Goal: Find specific fact: Find specific fact

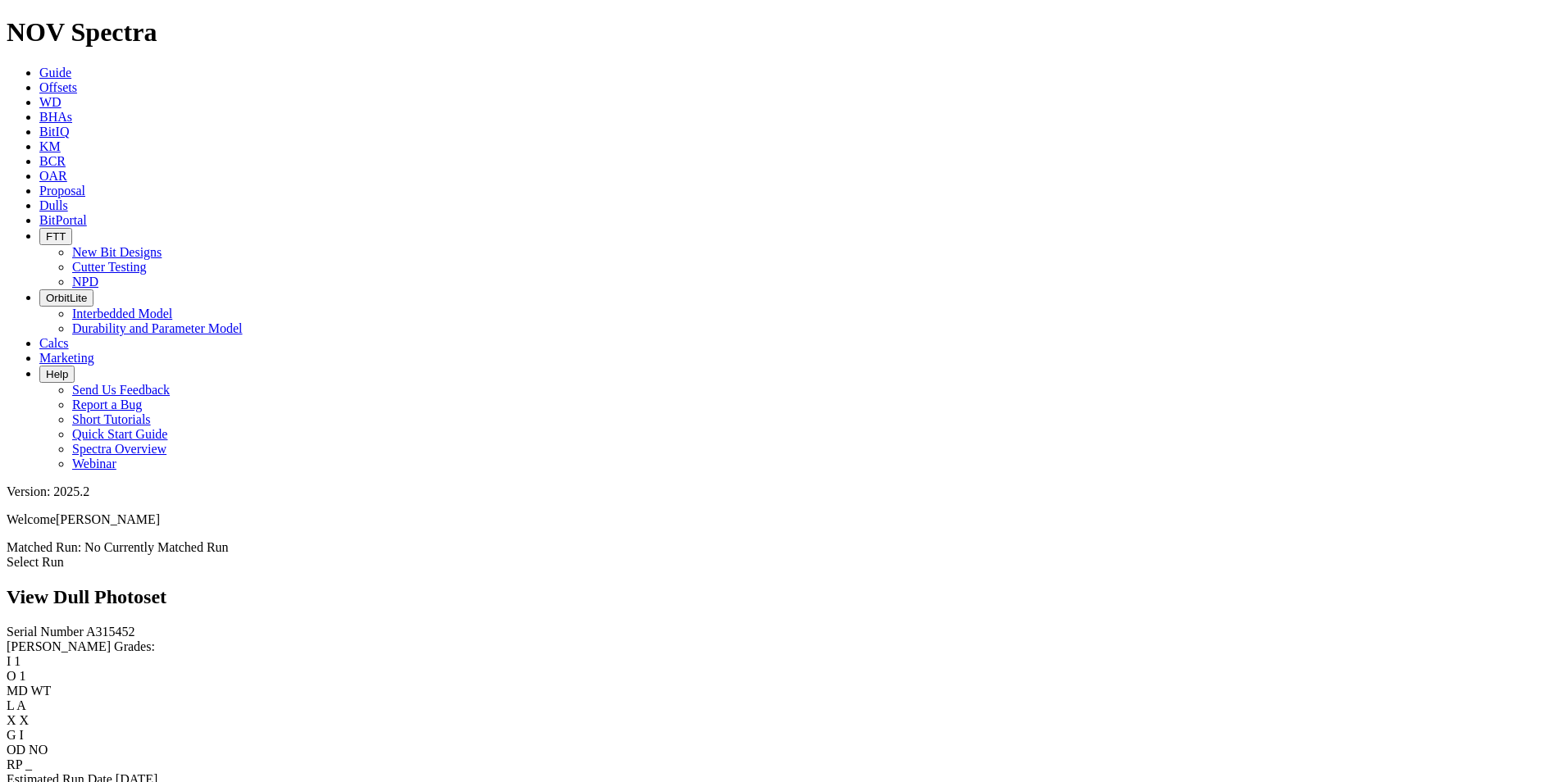
drag, startPoint x: 672, startPoint y: 20, endPoint x: 690, endPoint y: 32, distance: 21.6
click at [39, 198] on icon at bounding box center [39, 205] width 0 height 14
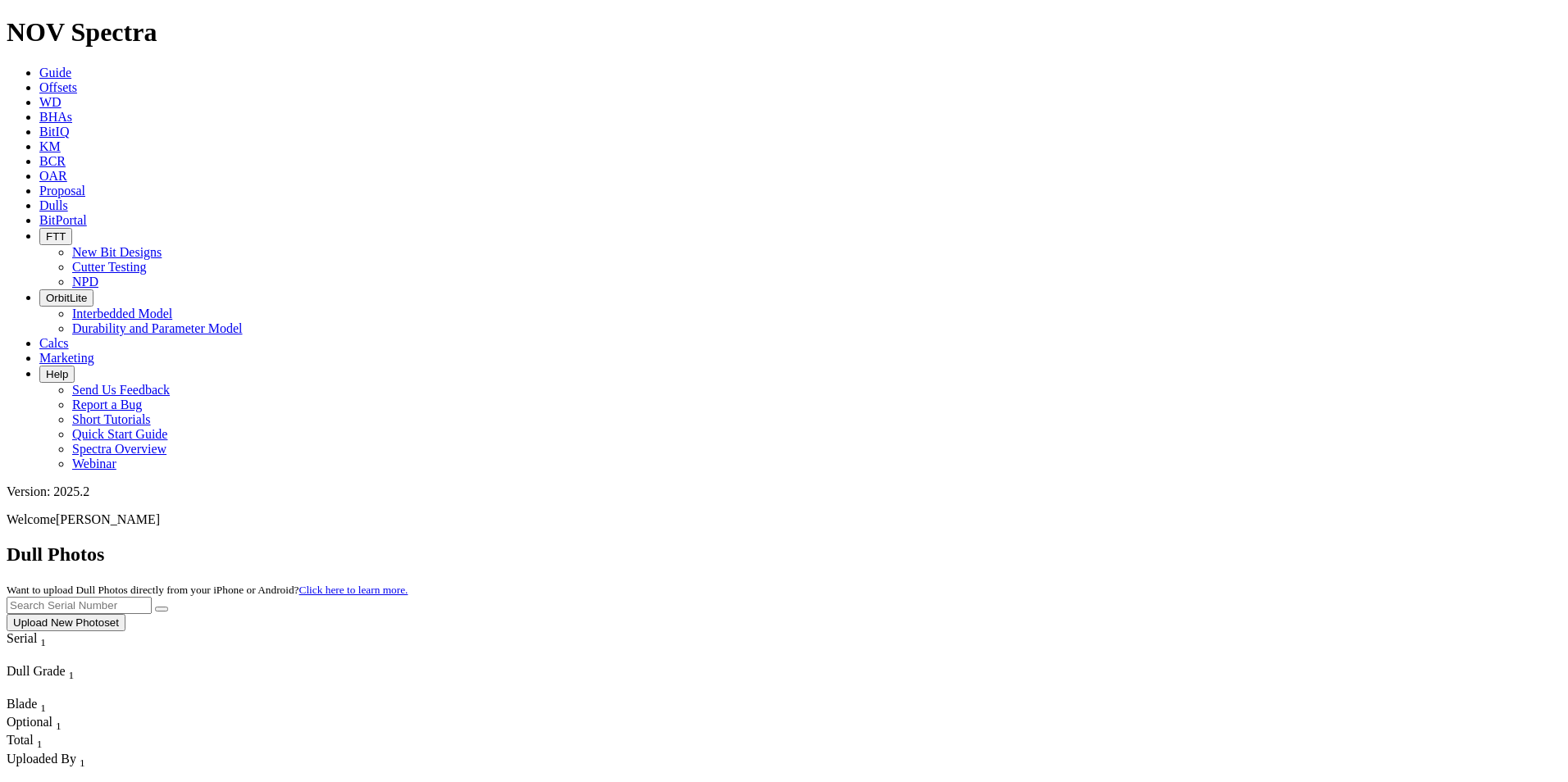
click at [151, 597] on input "text" at bounding box center [80, 606] width 145 height 18
paste input "A320537"
type input "A320537"
click at [161, 609] on icon "submit" at bounding box center [161, 609] width 0 height 0
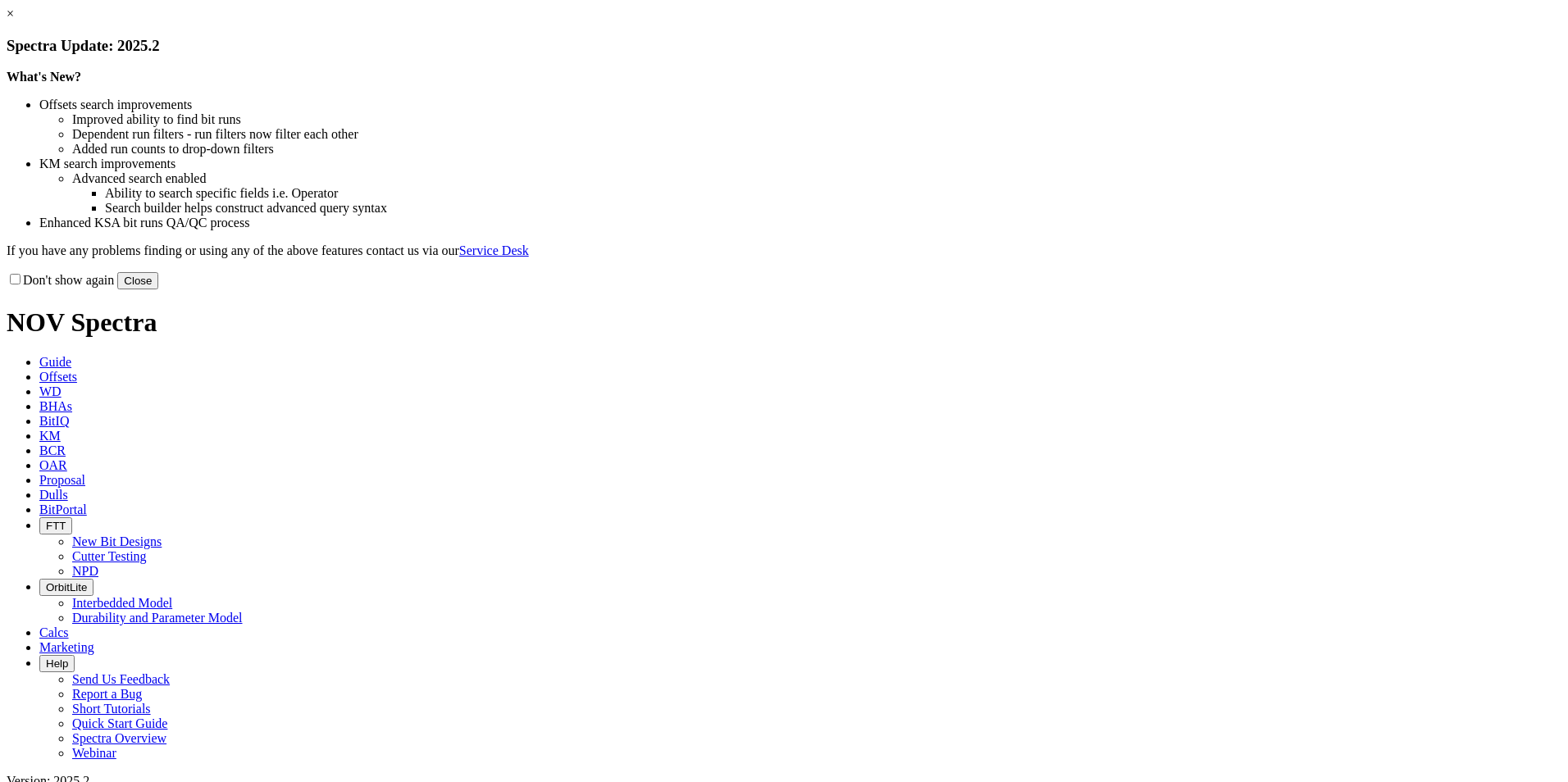
click at [158, 290] on button "Close" at bounding box center [138, 281] width 41 height 18
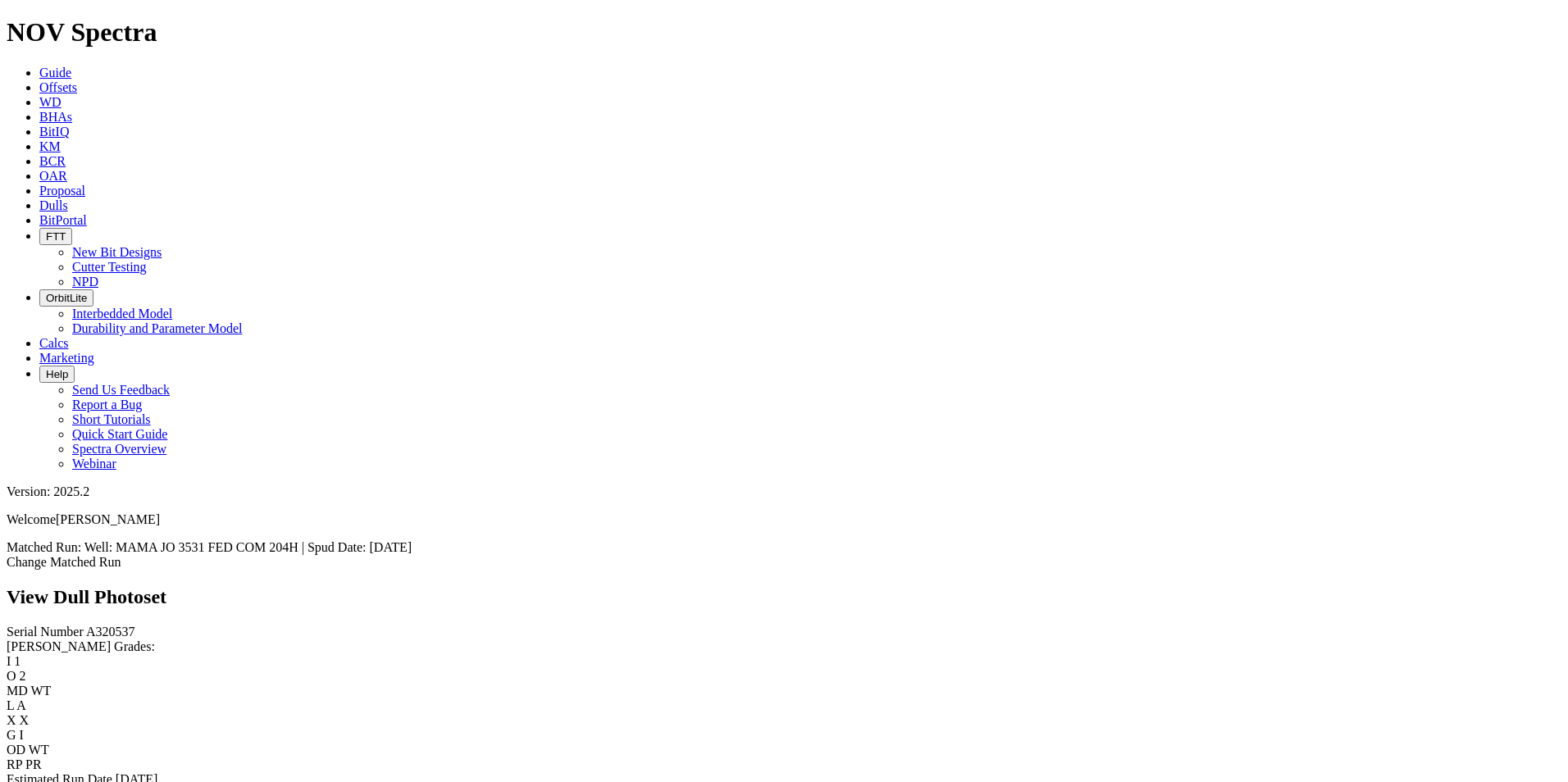
scroll to position [246, 0]
click at [94, 781] on link "Bit Condition Report" at bounding box center [62, 794] width 111 height 14
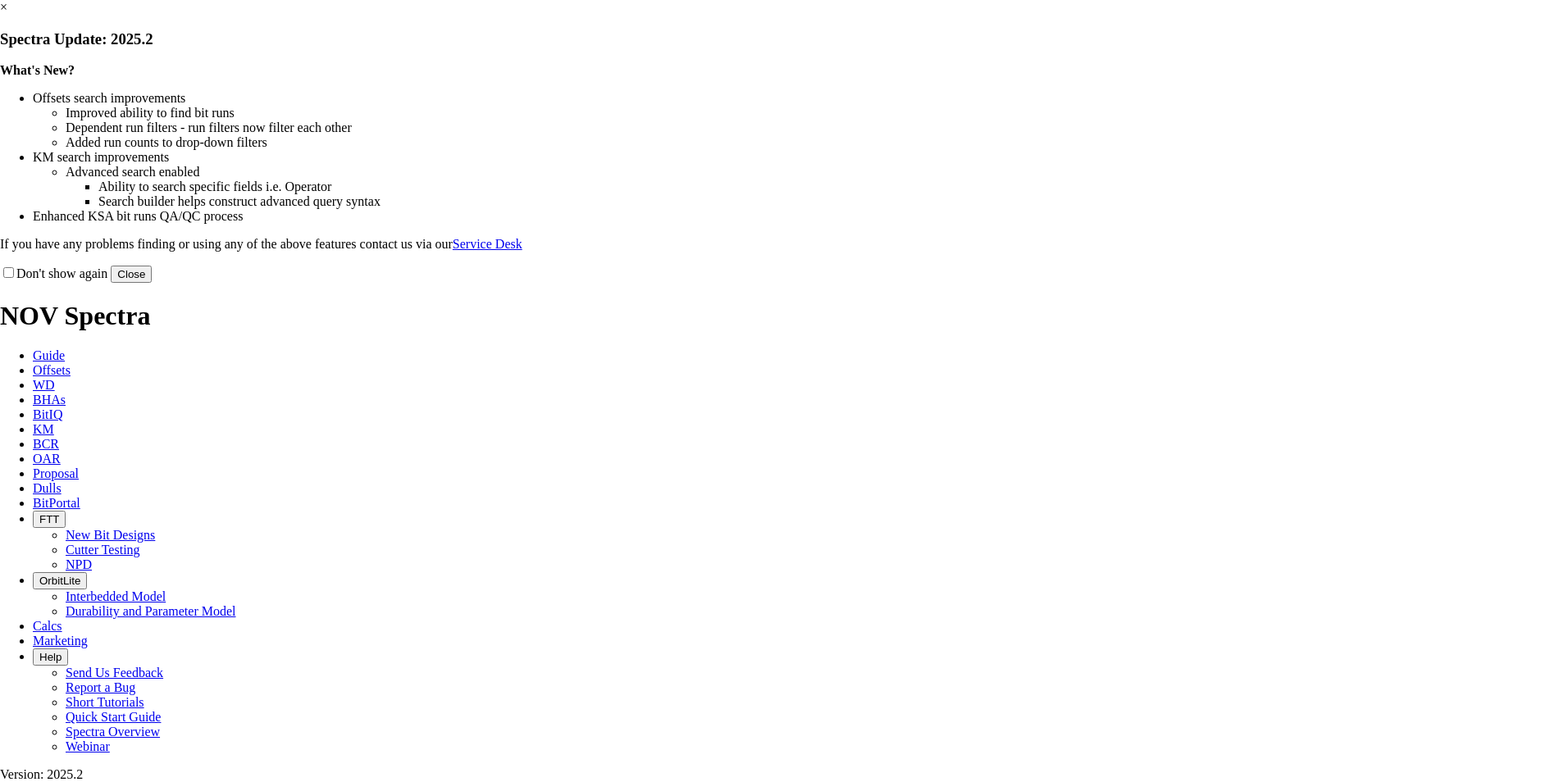
click at [151, 283] on button "Close" at bounding box center [132, 274] width 41 height 18
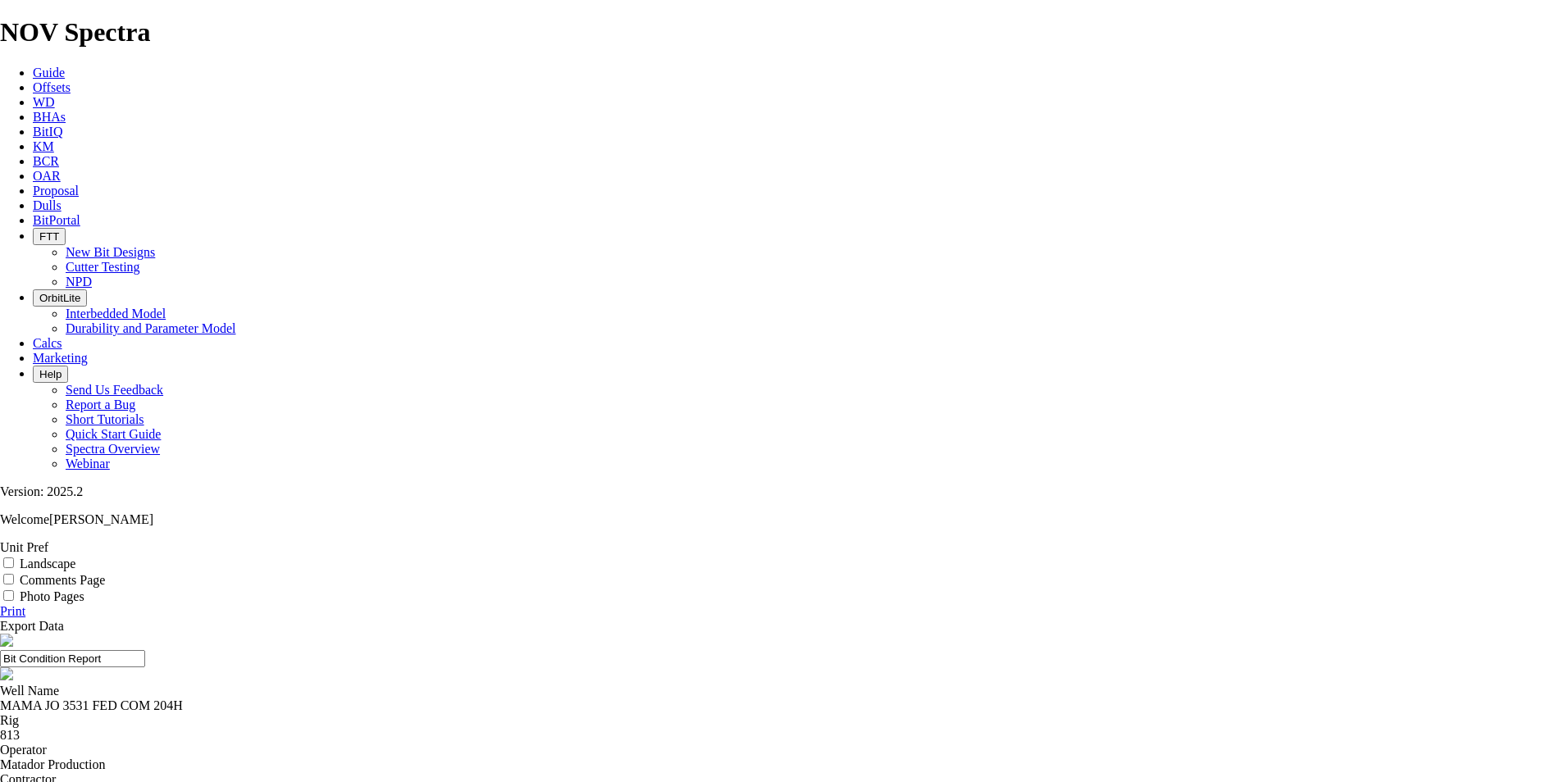
copy div "19207439"
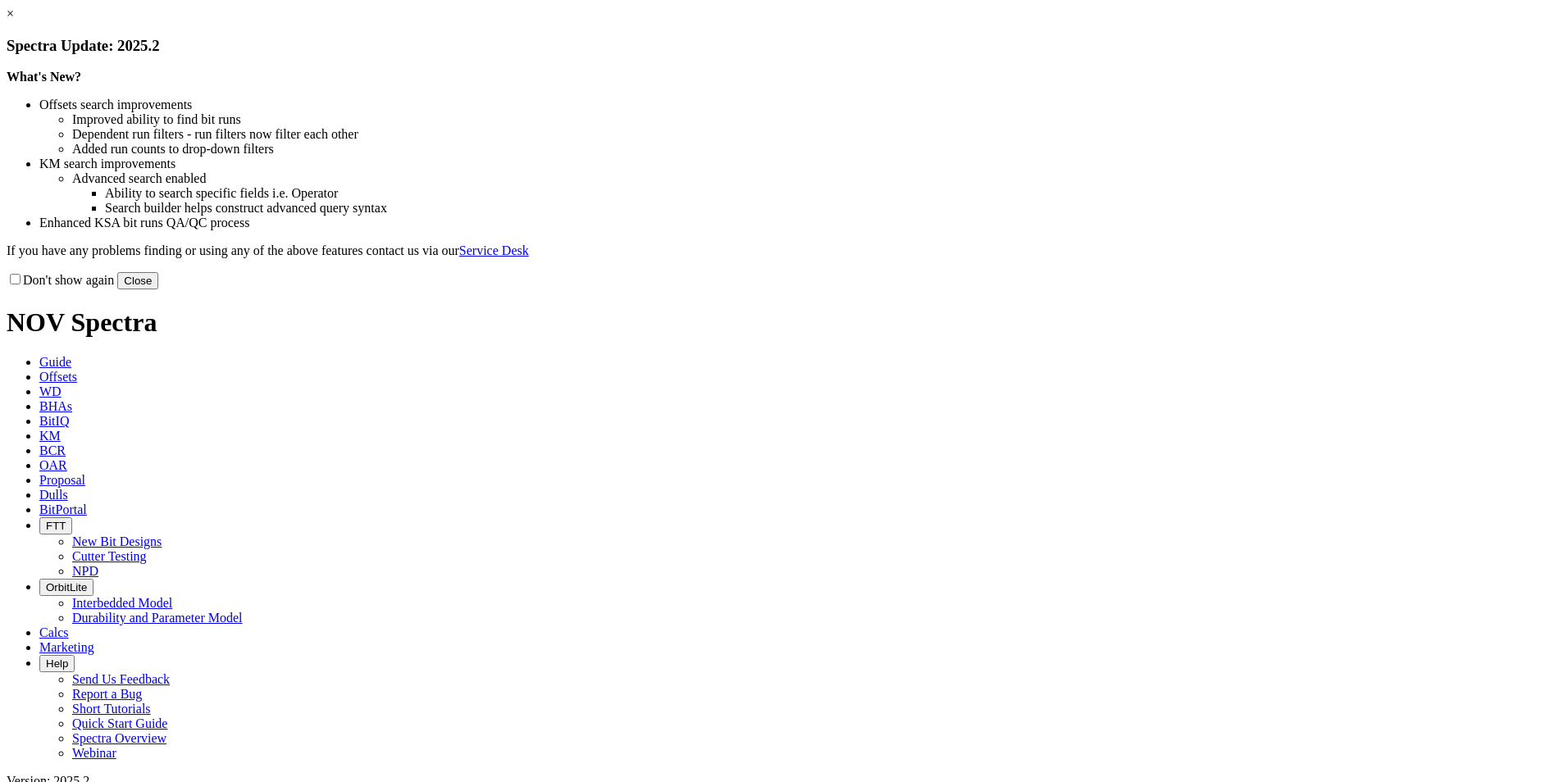
click at [158, 290] on button "Close" at bounding box center [138, 281] width 41 height 18
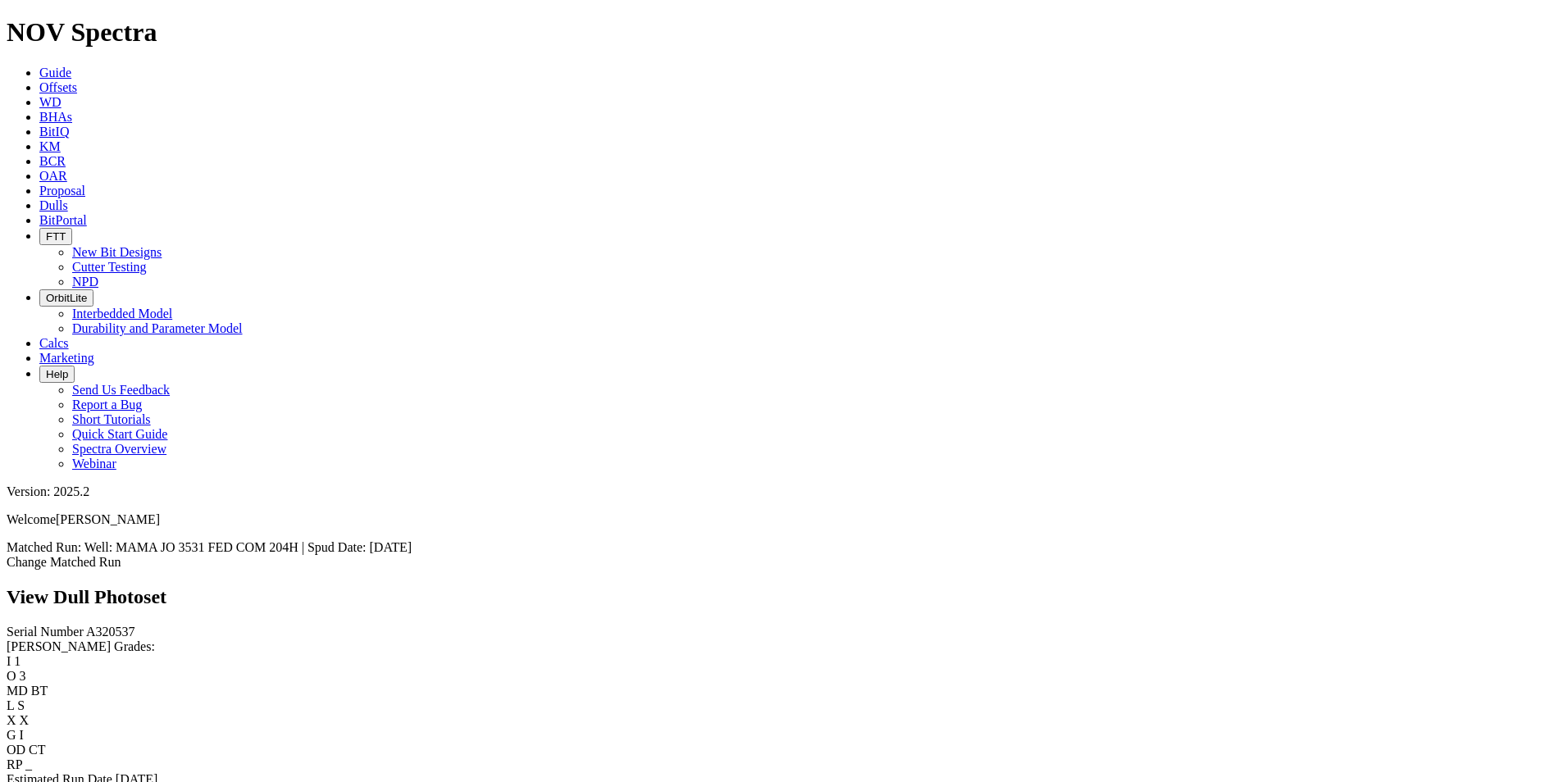
click at [117, 781] on link "Bit Condition Report" at bounding box center [62, 794] width 111 height 14
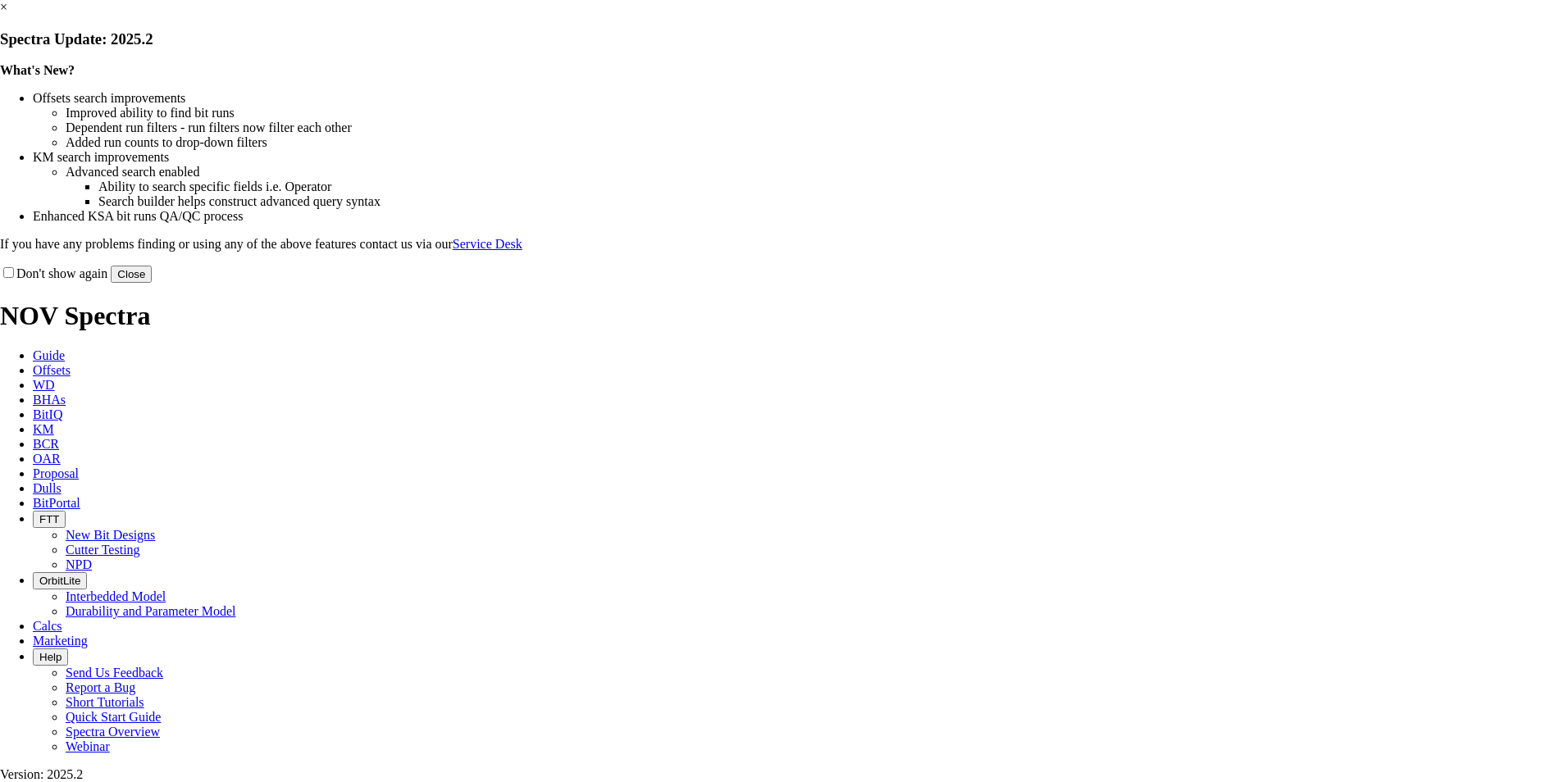
click at [151, 283] on button "Close" at bounding box center [132, 274] width 41 height 18
